Goal: Task Accomplishment & Management: Use online tool/utility

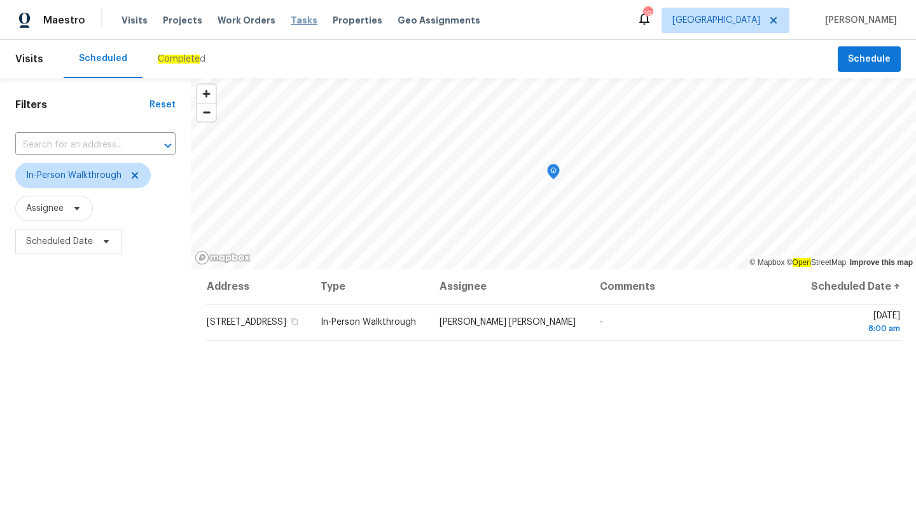
click at [293, 22] on span "Tasks" at bounding box center [304, 20] width 27 height 9
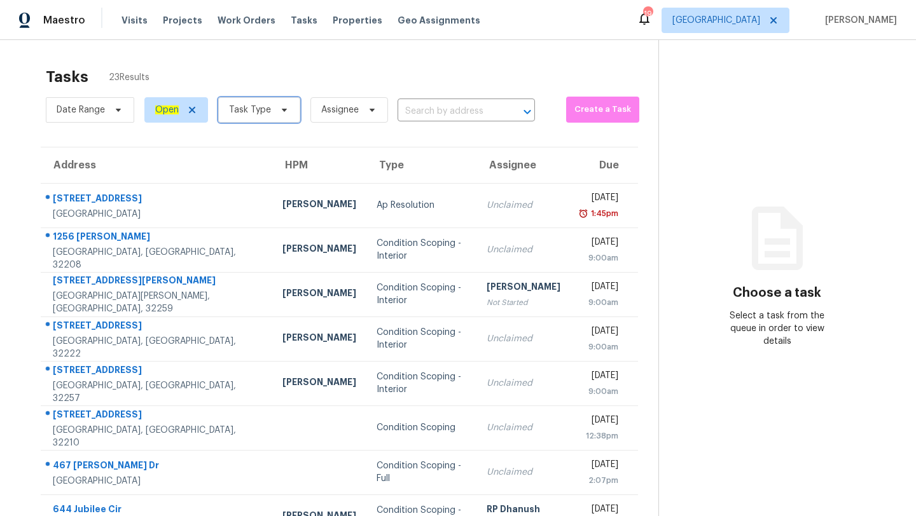
click at [258, 111] on span "Task Type" at bounding box center [250, 110] width 42 height 13
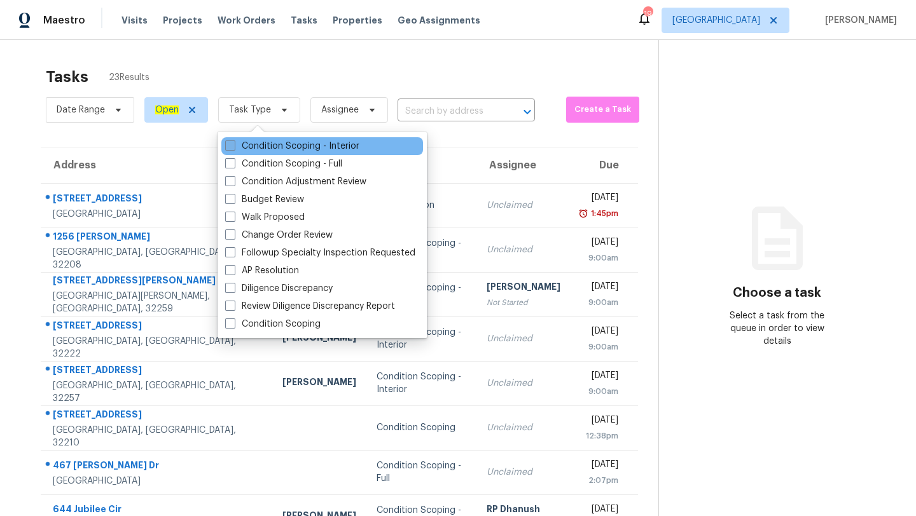
click at [273, 147] on label "Condition Scoping - Interior" at bounding box center [292, 146] width 134 height 13
click at [233, 147] on input "Condition Scoping - Interior" at bounding box center [229, 144] width 8 height 8
checkbox input "true"
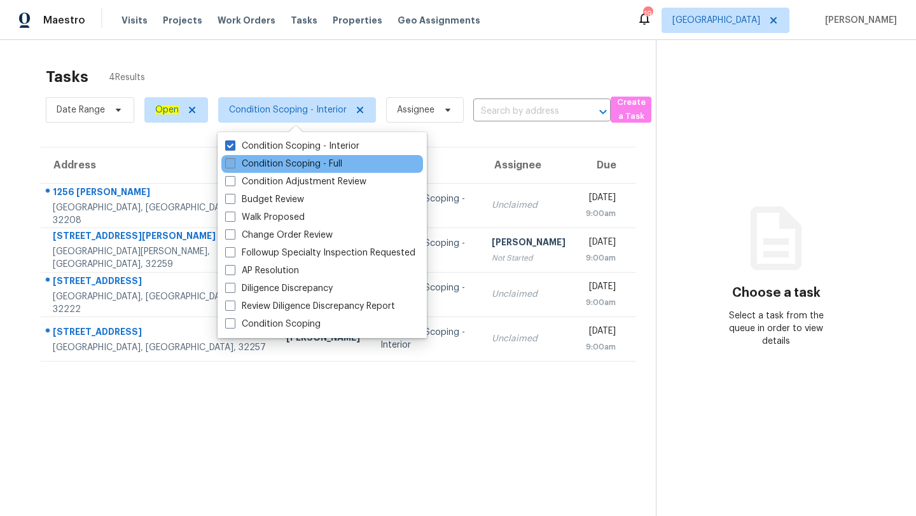
click at [269, 164] on label "Condition Scoping - Full" at bounding box center [283, 164] width 117 height 13
click at [233, 164] on input "Condition Scoping - Full" at bounding box center [229, 162] width 8 height 8
checkbox input "true"
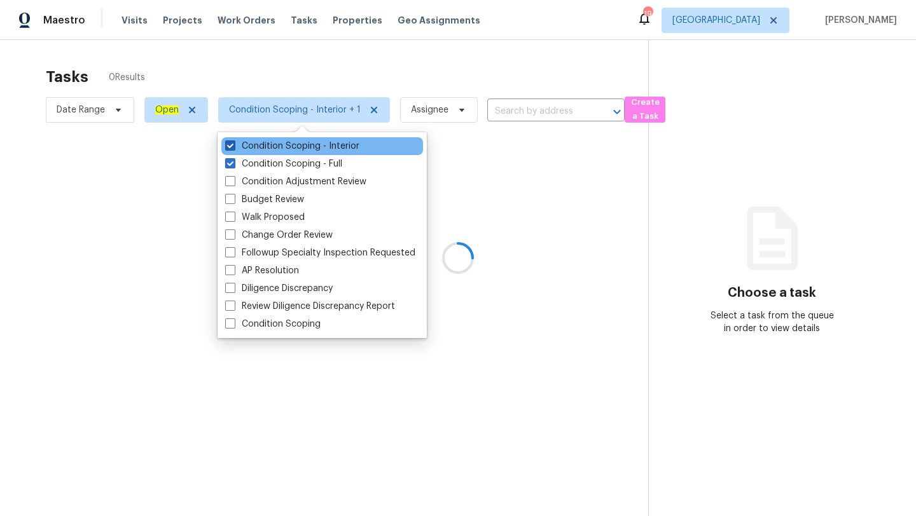
click at [244, 147] on label "Condition Scoping - Interior" at bounding box center [292, 146] width 134 height 13
click at [233, 147] on input "Condition Scoping - Interior" at bounding box center [229, 144] width 8 height 8
checkbox input "false"
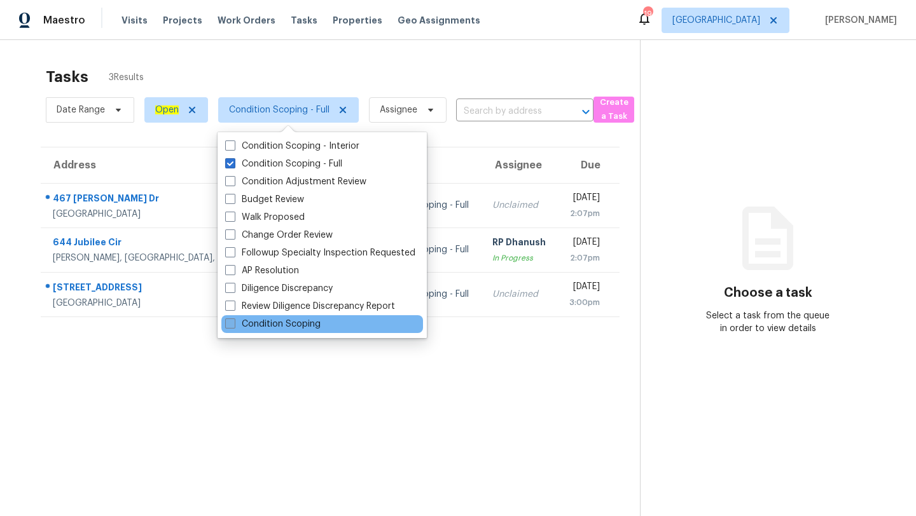
click at [286, 327] on label "Condition Scoping" at bounding box center [272, 324] width 95 height 13
click at [233, 326] on input "Condition Scoping" at bounding box center [229, 322] width 8 height 8
checkbox input "true"
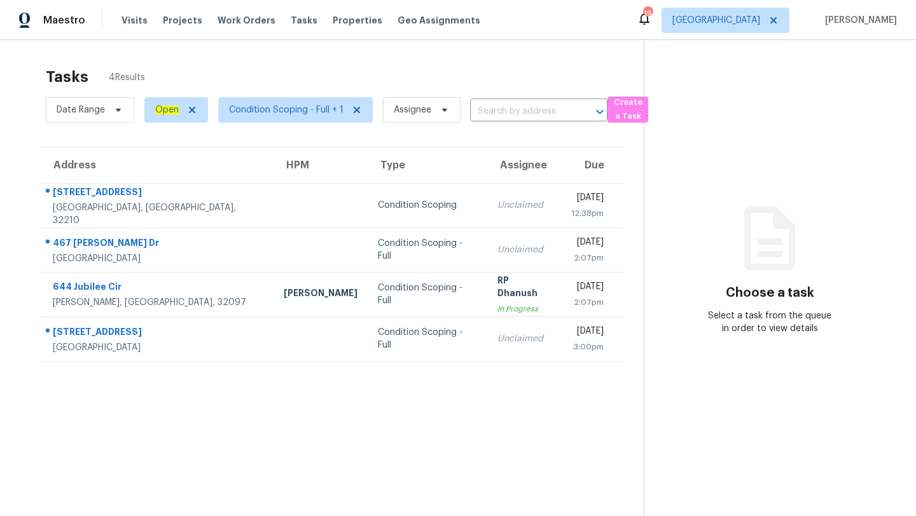
click at [326, 462] on section "Tasks 4 Results Date Range Open Condition Scoping - Full + 1 Assignee ​ Create …" at bounding box center [331, 308] width 623 height 496
click at [298, 104] on span "Condition Scoping - Full + 1" at bounding box center [286, 110] width 114 height 13
click at [442, 73] on div "Tasks 4 Results" at bounding box center [345, 76] width 598 height 33
